Goal: Task Accomplishment & Management: Manage account settings

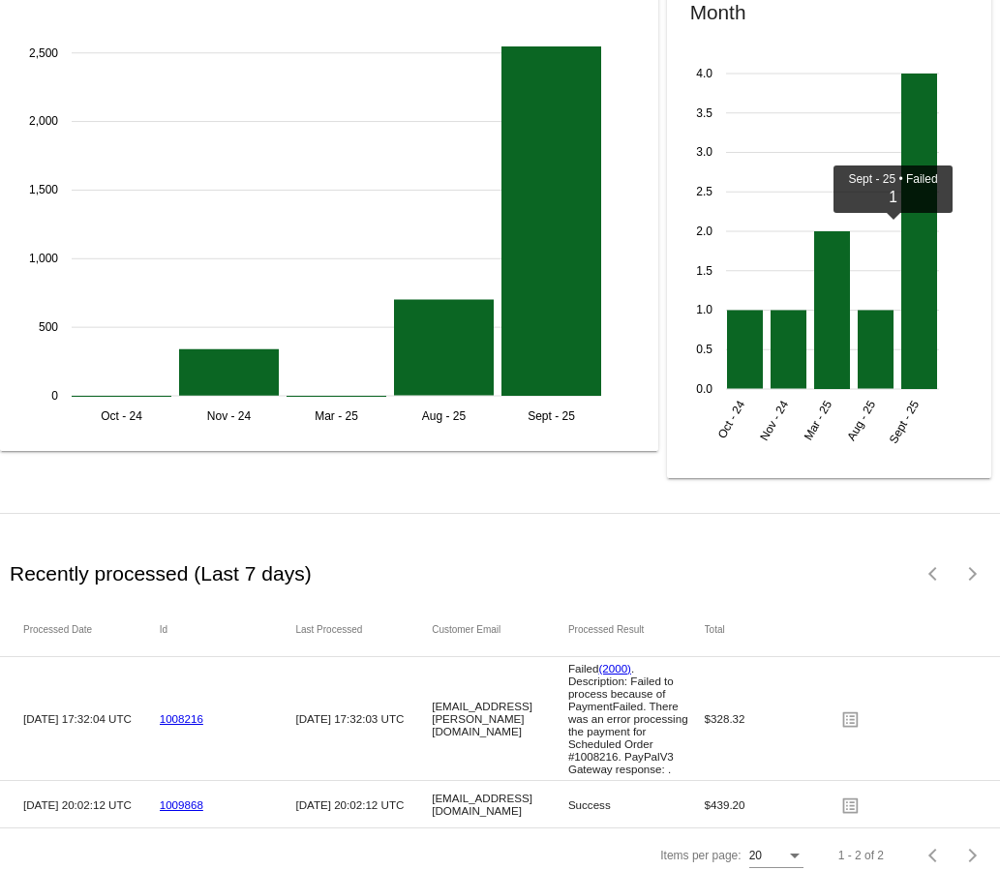
scroll to position [2597, 0]
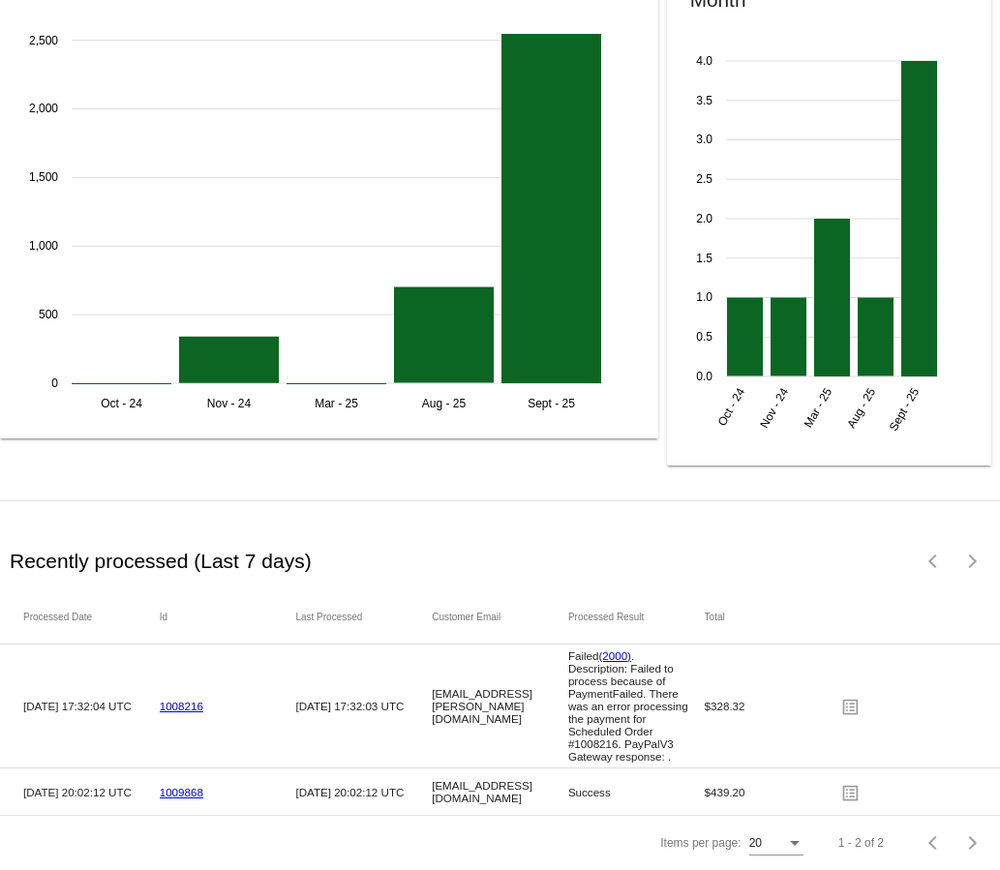
click at [192, 786] on link "1009868" at bounding box center [182, 792] width 44 height 13
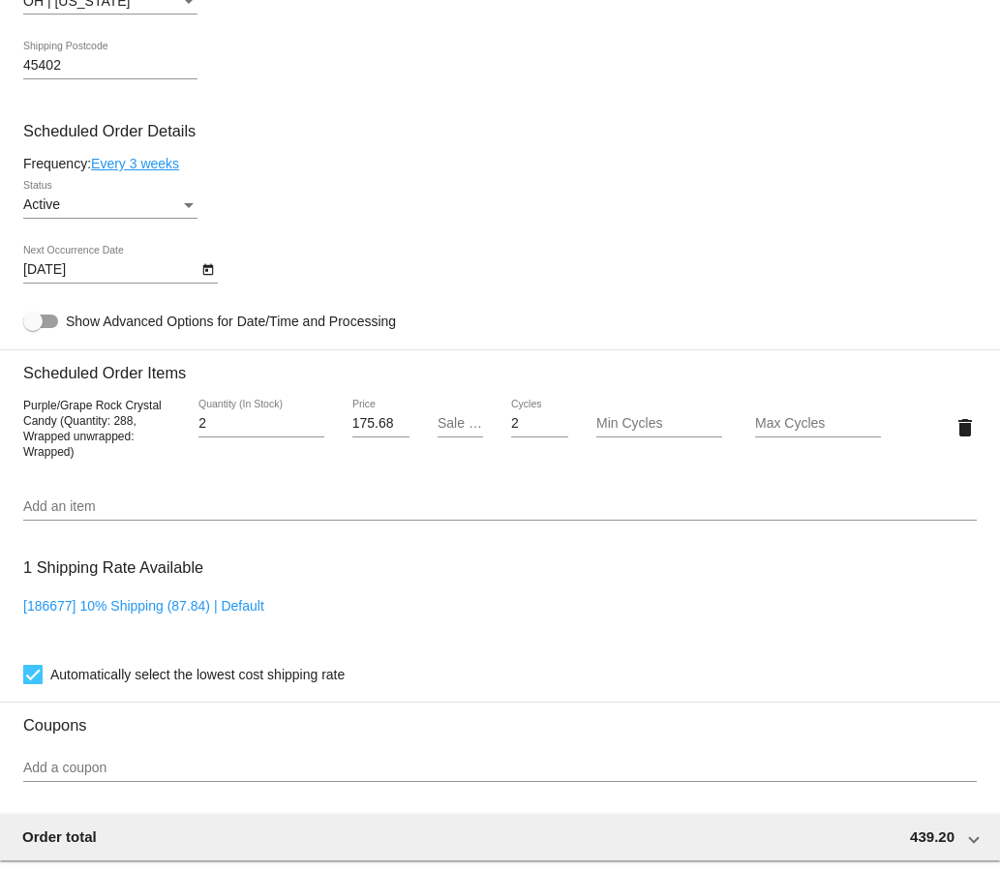
scroll to position [1039, 0]
click at [780, 733] on h3 "Coupons" at bounding box center [499, 719] width 953 height 33
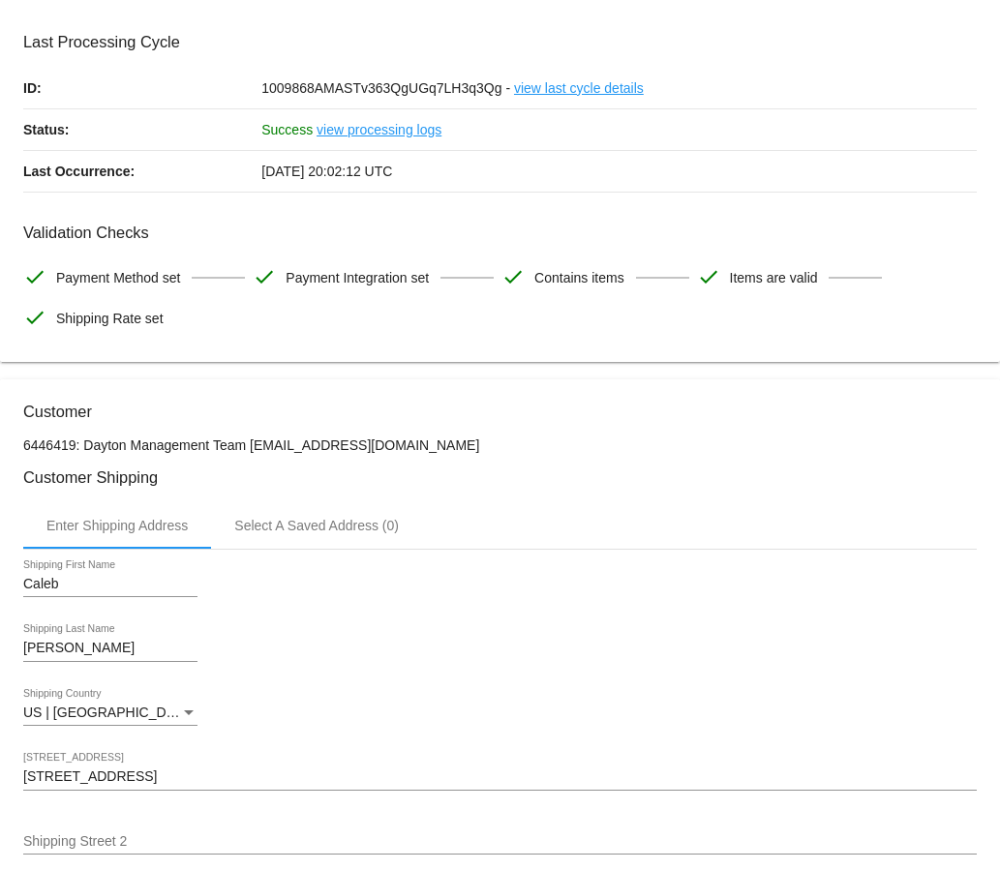
scroll to position [0, 0]
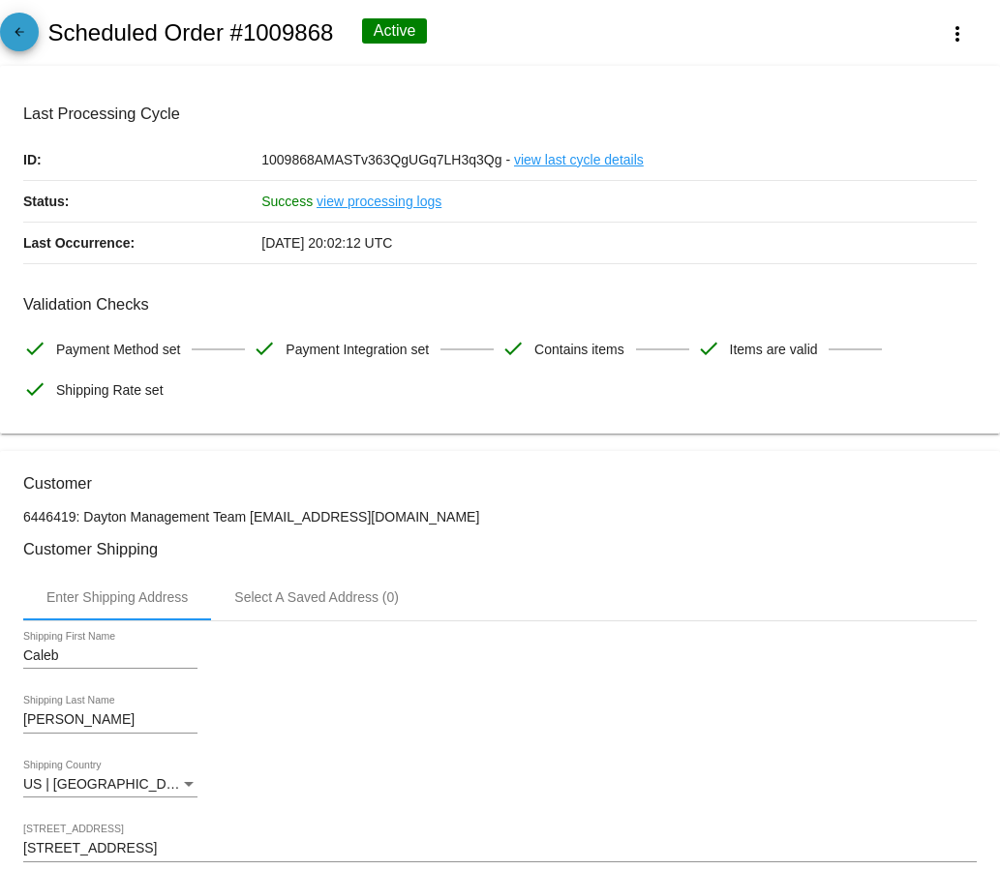
click at [31, 20] on link "arrow_back" at bounding box center [19, 32] width 39 height 39
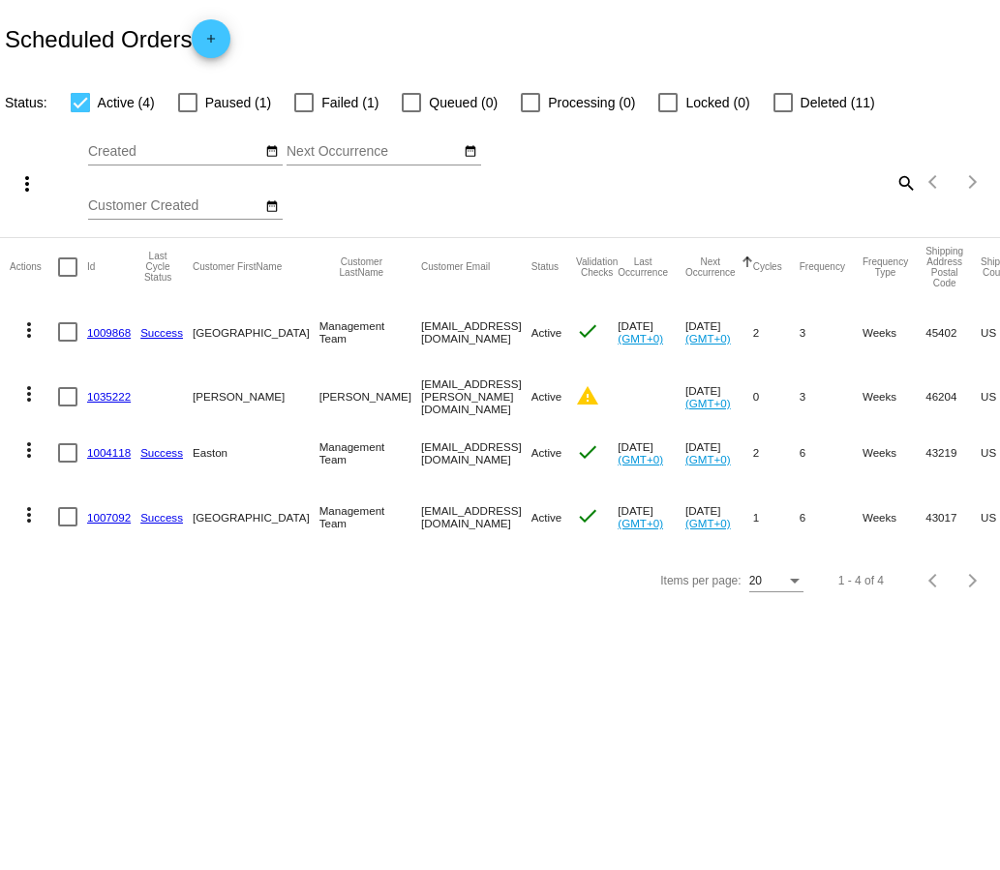
click at [109, 388] on mat-cell "1035222" at bounding box center [113, 397] width 53 height 56
click at [109, 396] on link "1035222" at bounding box center [109, 396] width 44 height 13
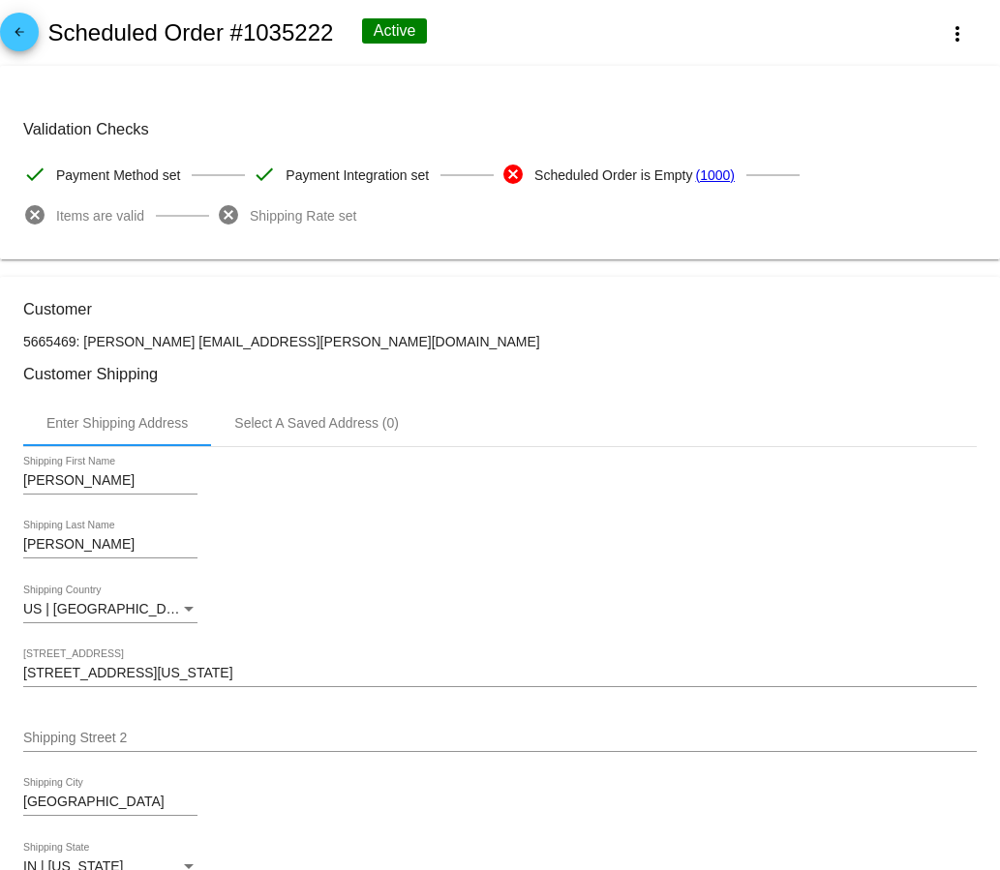
click at [27, 28] on mat-icon "arrow_back" at bounding box center [19, 36] width 23 height 23
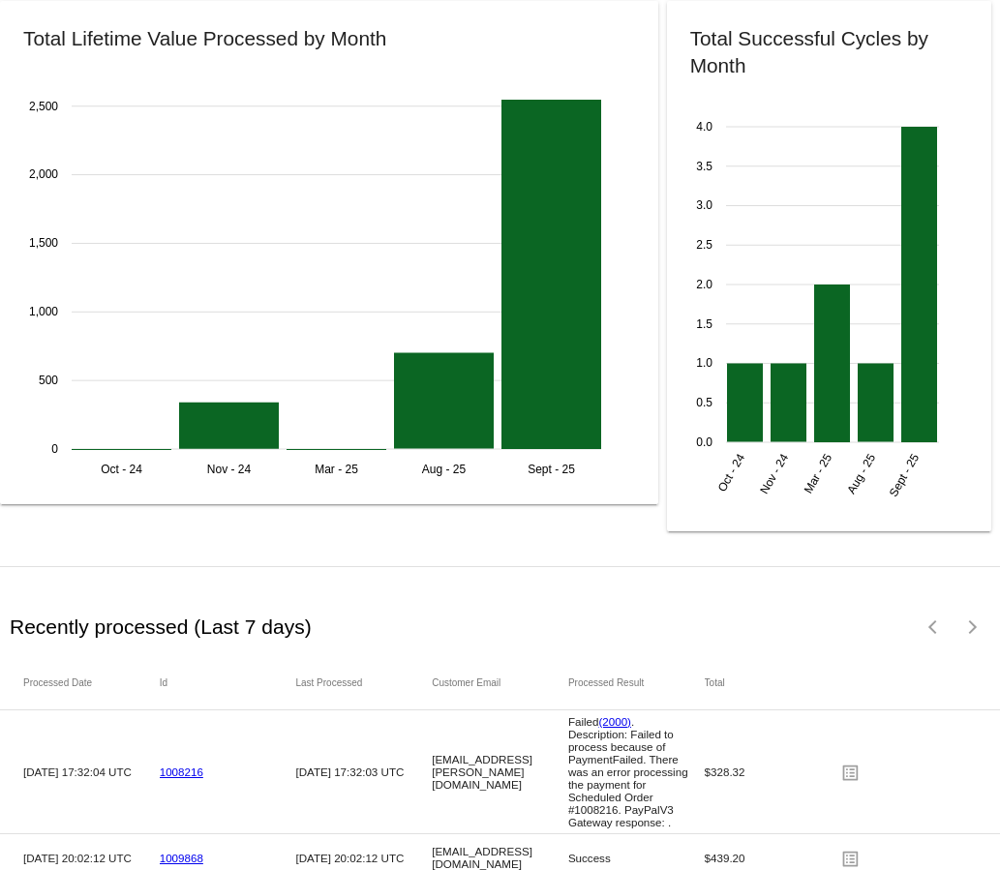
scroll to position [2597, 0]
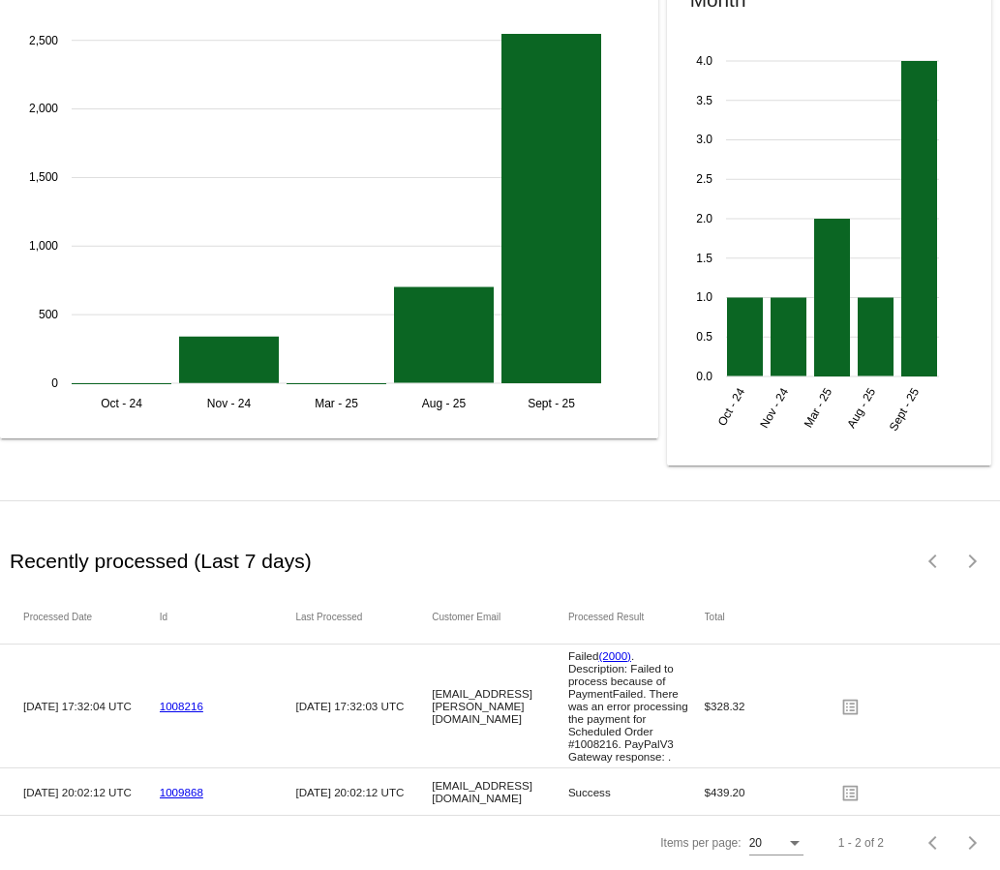
click at [168, 700] on link "1008216" at bounding box center [182, 706] width 44 height 13
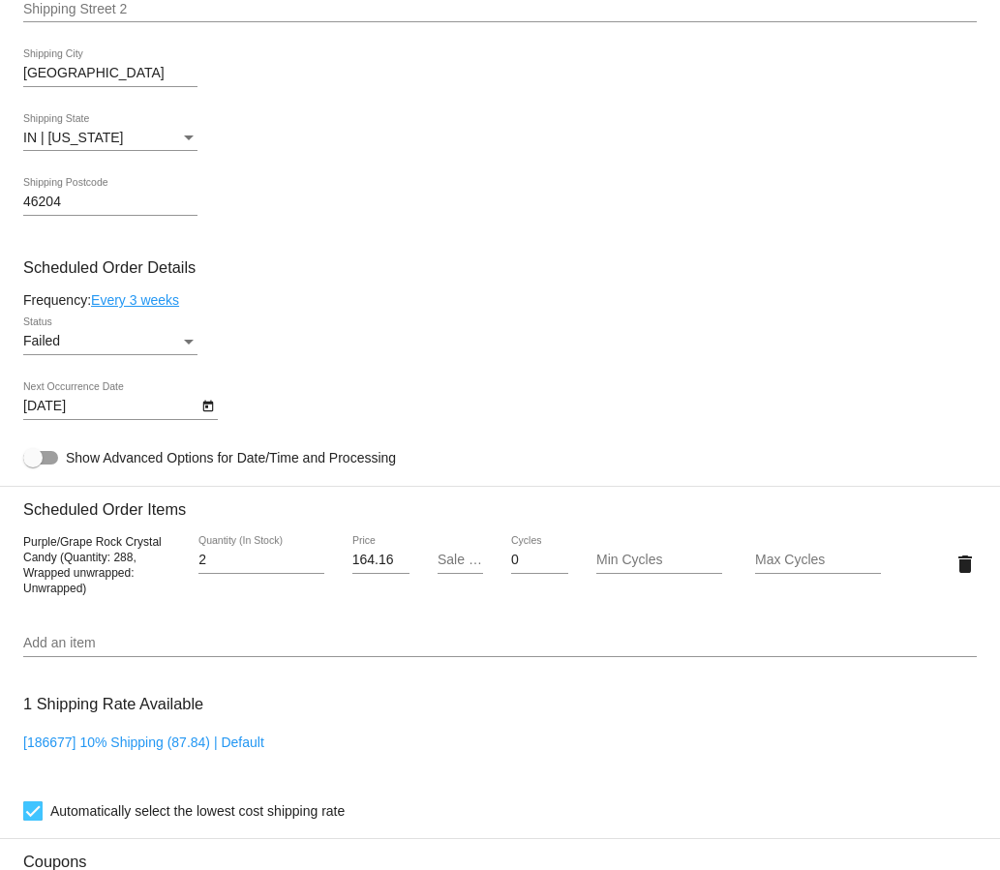
scroll to position [968, 0]
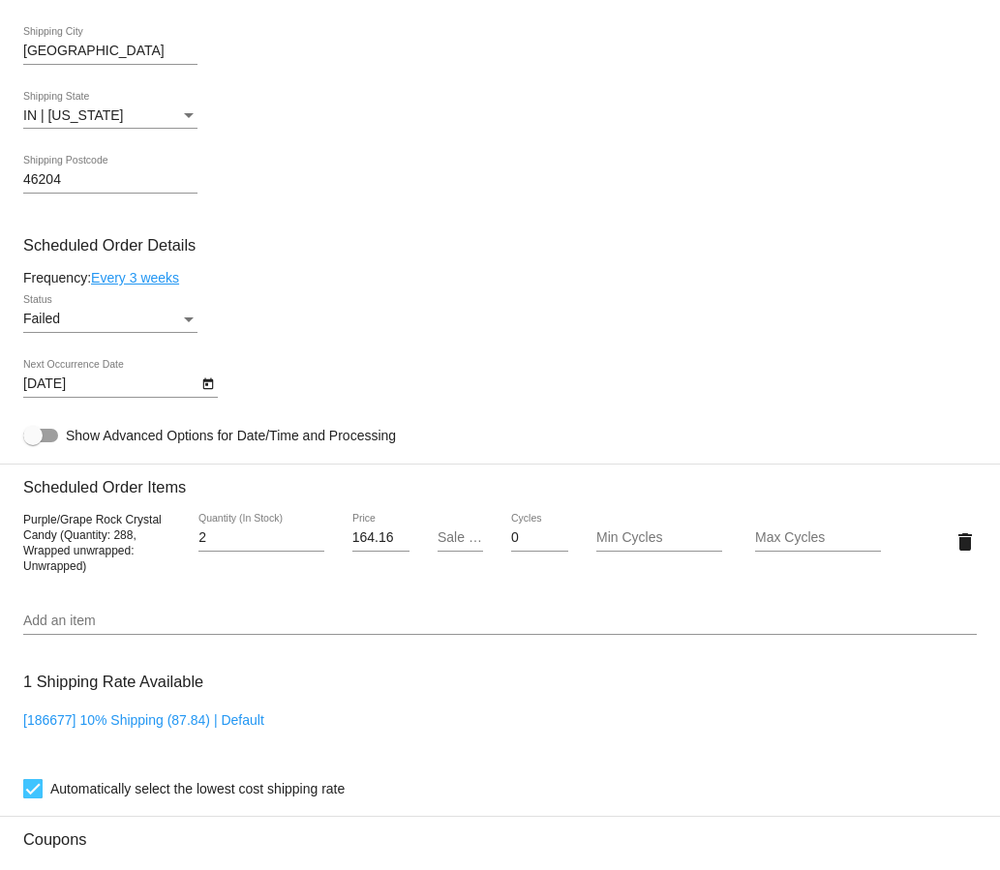
click at [923, 756] on div "[186677] 10% Shipping (87.84) | Default" at bounding box center [499, 739] width 953 height 55
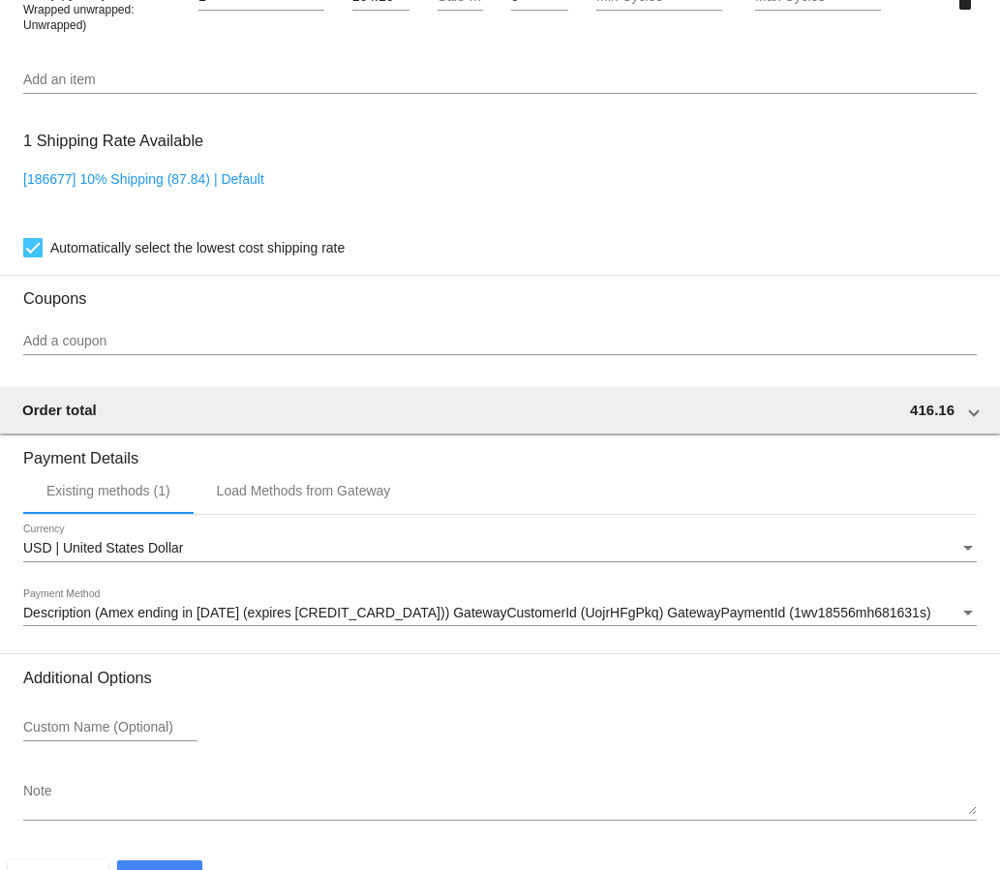
scroll to position [1565, 0]
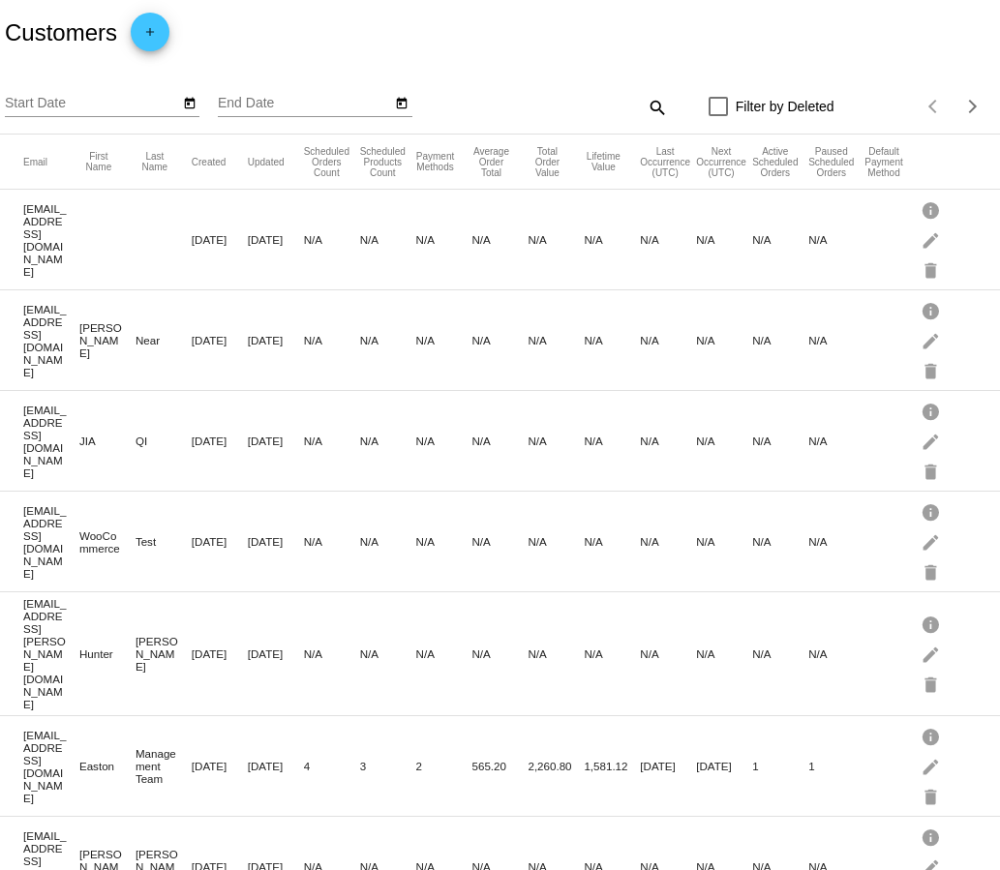
click at [849, 39] on div "Customers add" at bounding box center [500, 33] width 1000 height 66
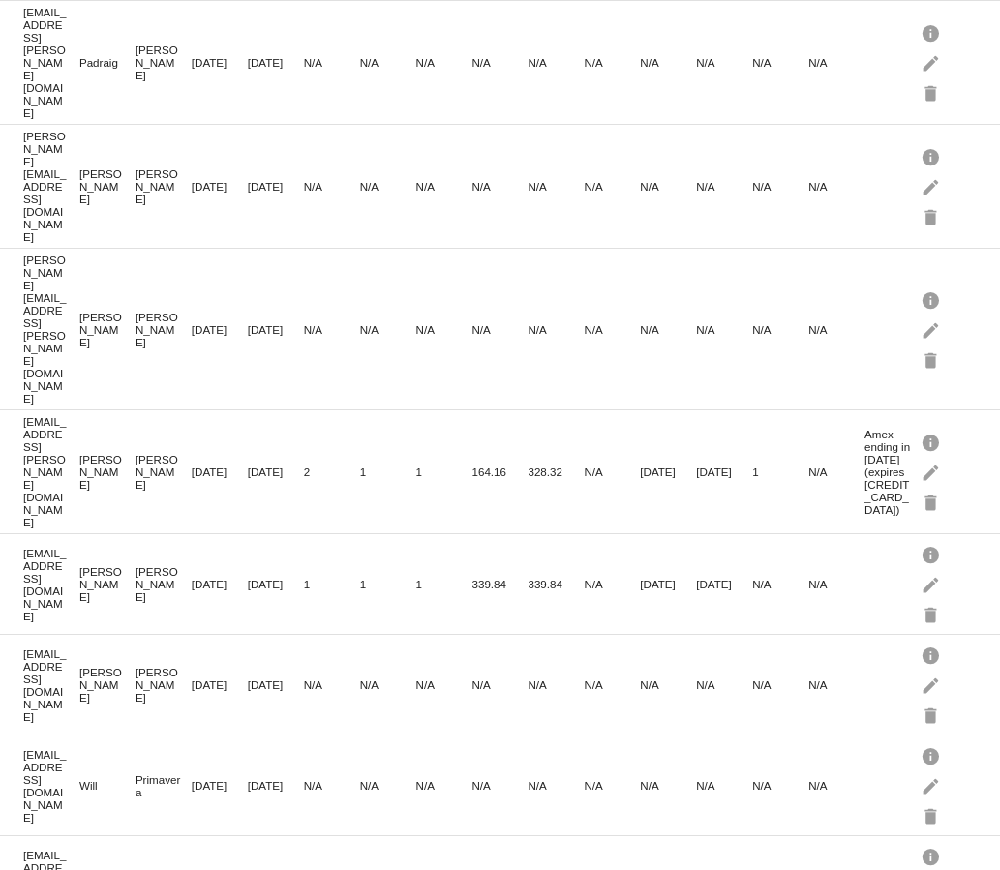
scroll to position [1305, 0]
